Goal: Use online tool/utility: Utilize a website feature to perform a specific function

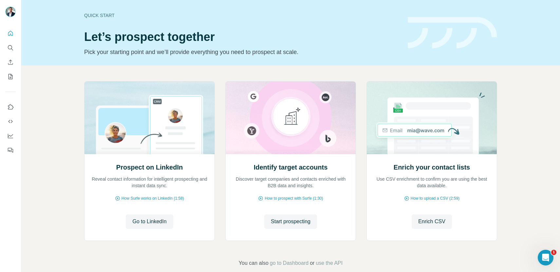
scroll to position [11, 0]
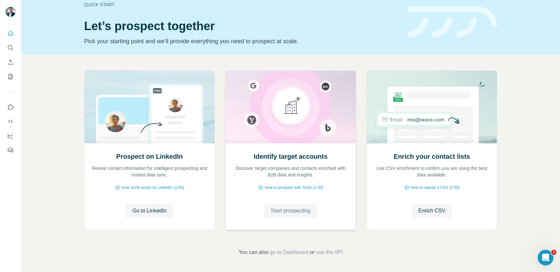
click at [298, 214] on span "Start prospecting" at bounding box center [291, 211] width 40 height 8
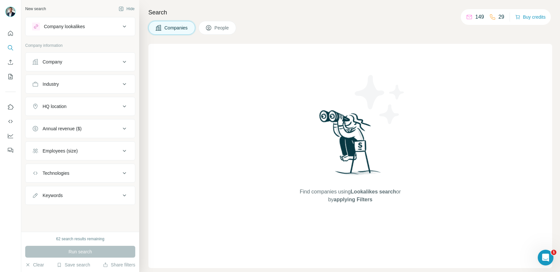
click at [125, 63] on icon at bounding box center [124, 62] width 8 height 8
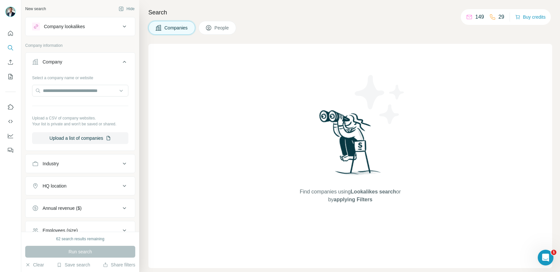
click at [119, 63] on div "Company" at bounding box center [76, 62] width 88 height 7
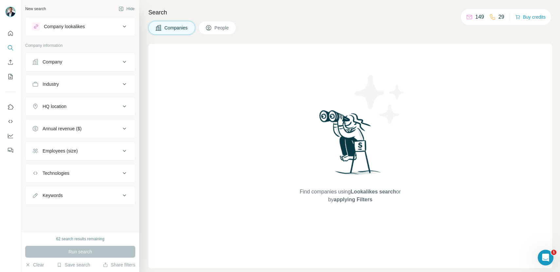
click at [123, 24] on icon at bounding box center [124, 27] width 8 height 8
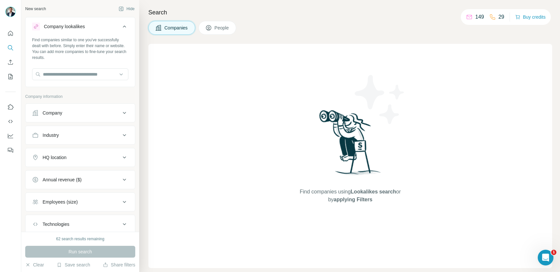
click at [143, 40] on div "Search Companies People Find companies using Lookalikes search or by applying F…" at bounding box center [349, 136] width 421 height 272
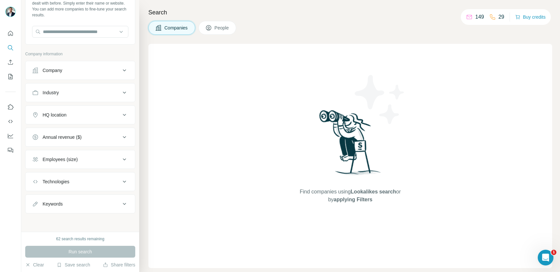
scroll to position [42, 0]
drag, startPoint x: 56, startPoint y: 239, endPoint x: 109, endPoint y: 240, distance: 53.0
click at [110, 240] on div "62 search results remaining" at bounding box center [80, 239] width 110 height 6
click at [157, 202] on div "Find companies using Lookalikes search or by applying Filters" at bounding box center [350, 156] width 404 height 224
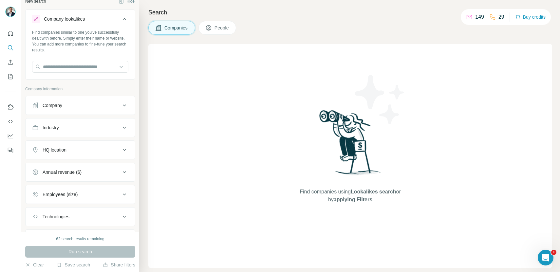
scroll to position [43, 0]
